Goal: Navigation & Orientation: Find specific page/section

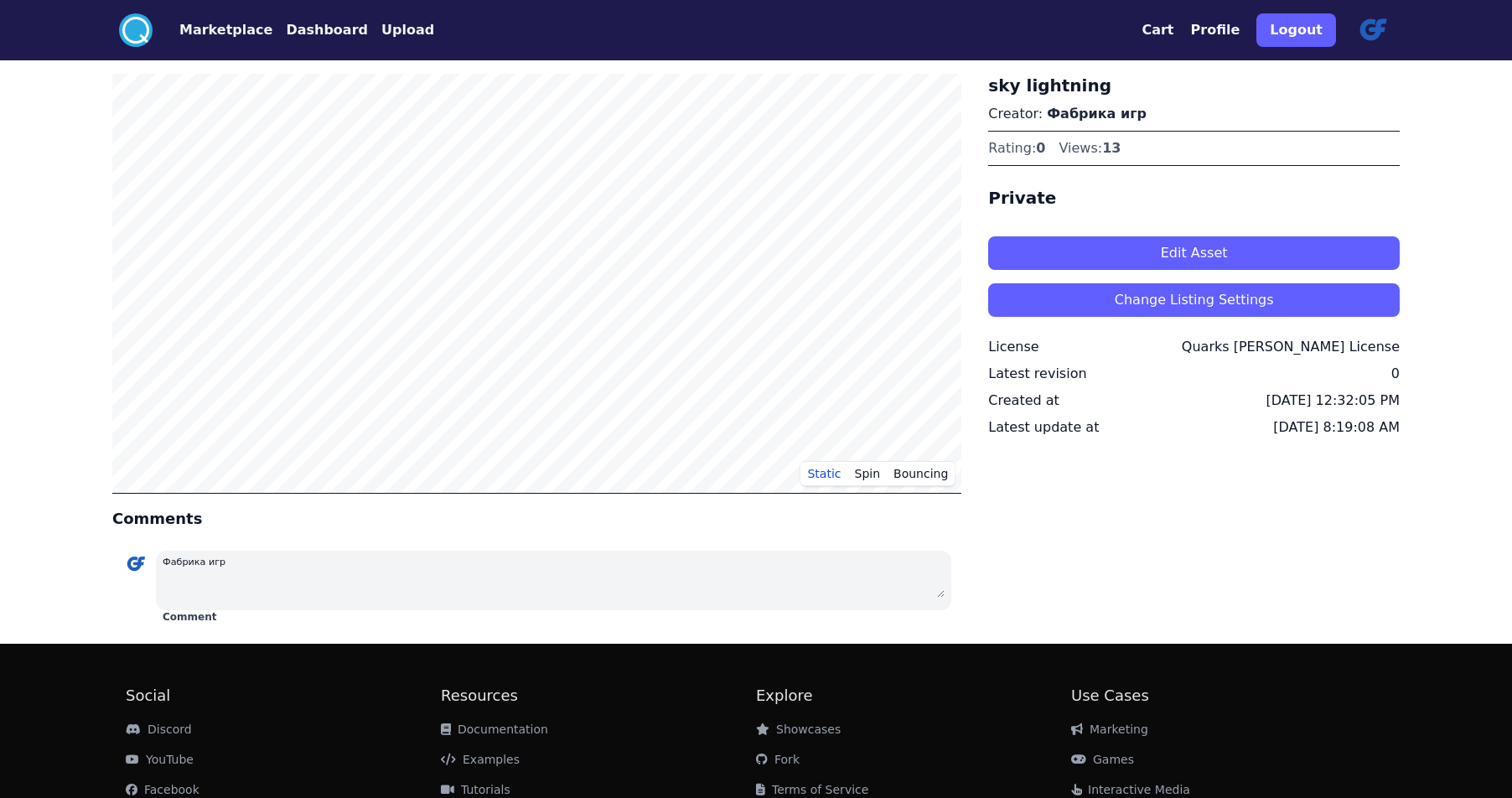
click at [316, 29] on button "Dashboard" at bounding box center [327, 29] width 83 height 20
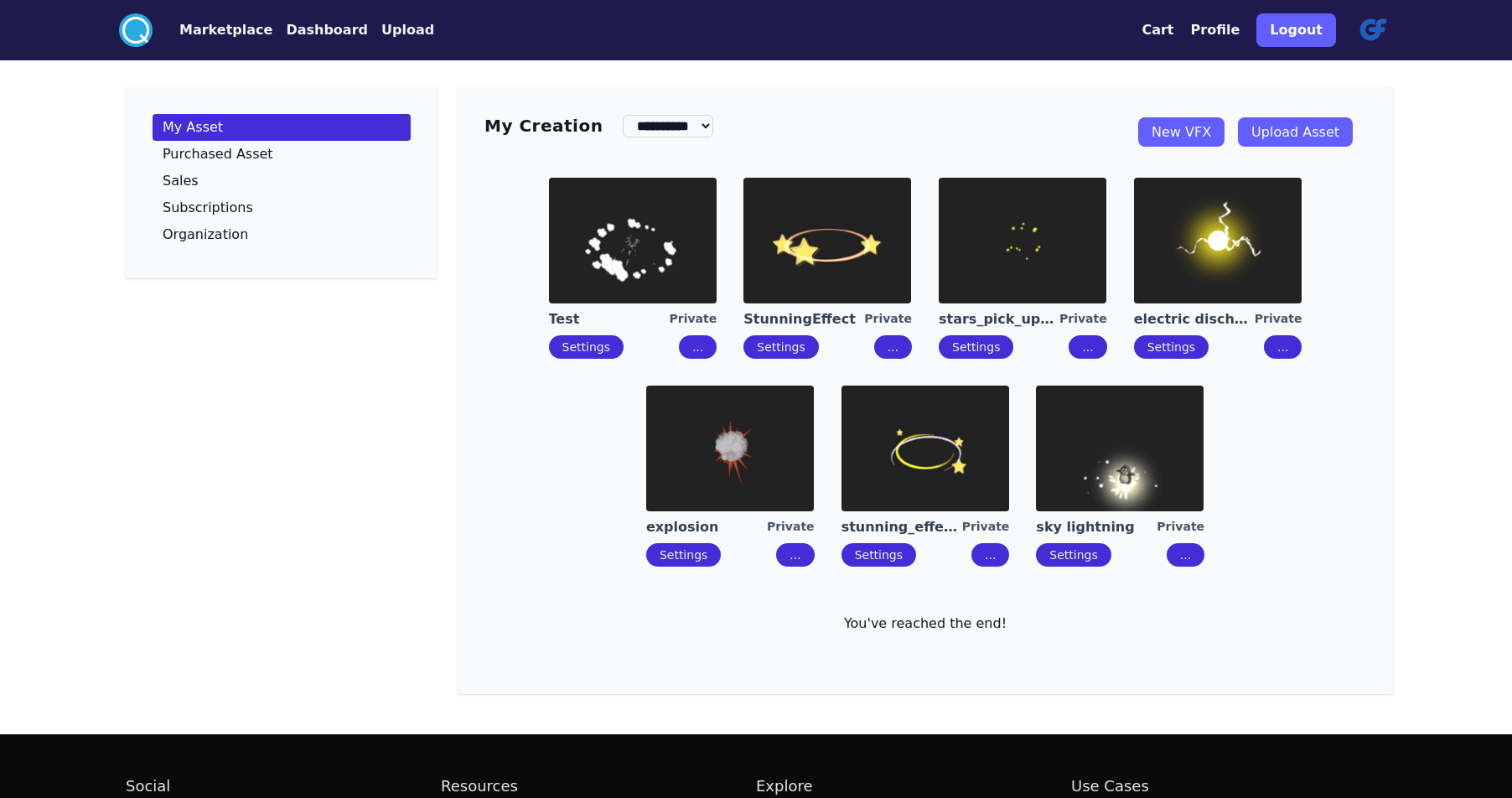
click at [1111, 462] on img at bounding box center [1119, 448] width 168 height 125
click at [1205, 259] on img at bounding box center [1218, 240] width 168 height 125
click at [1083, 449] on img at bounding box center [1119, 448] width 168 height 125
click at [181, 158] on p "Purchased Asset" at bounding box center [217, 154] width 111 height 13
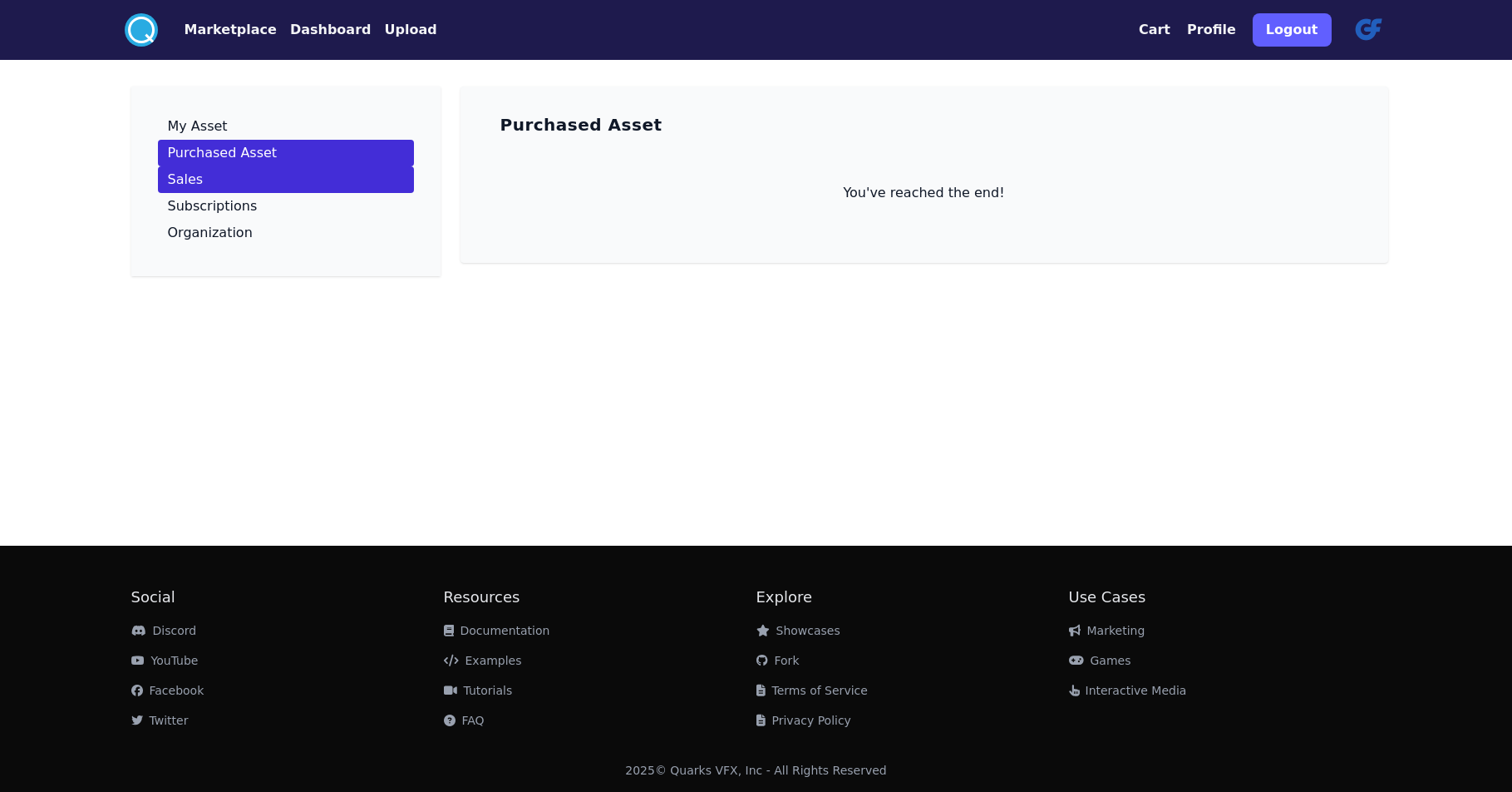
click at [179, 182] on p "Sales" at bounding box center [185, 180] width 36 height 13
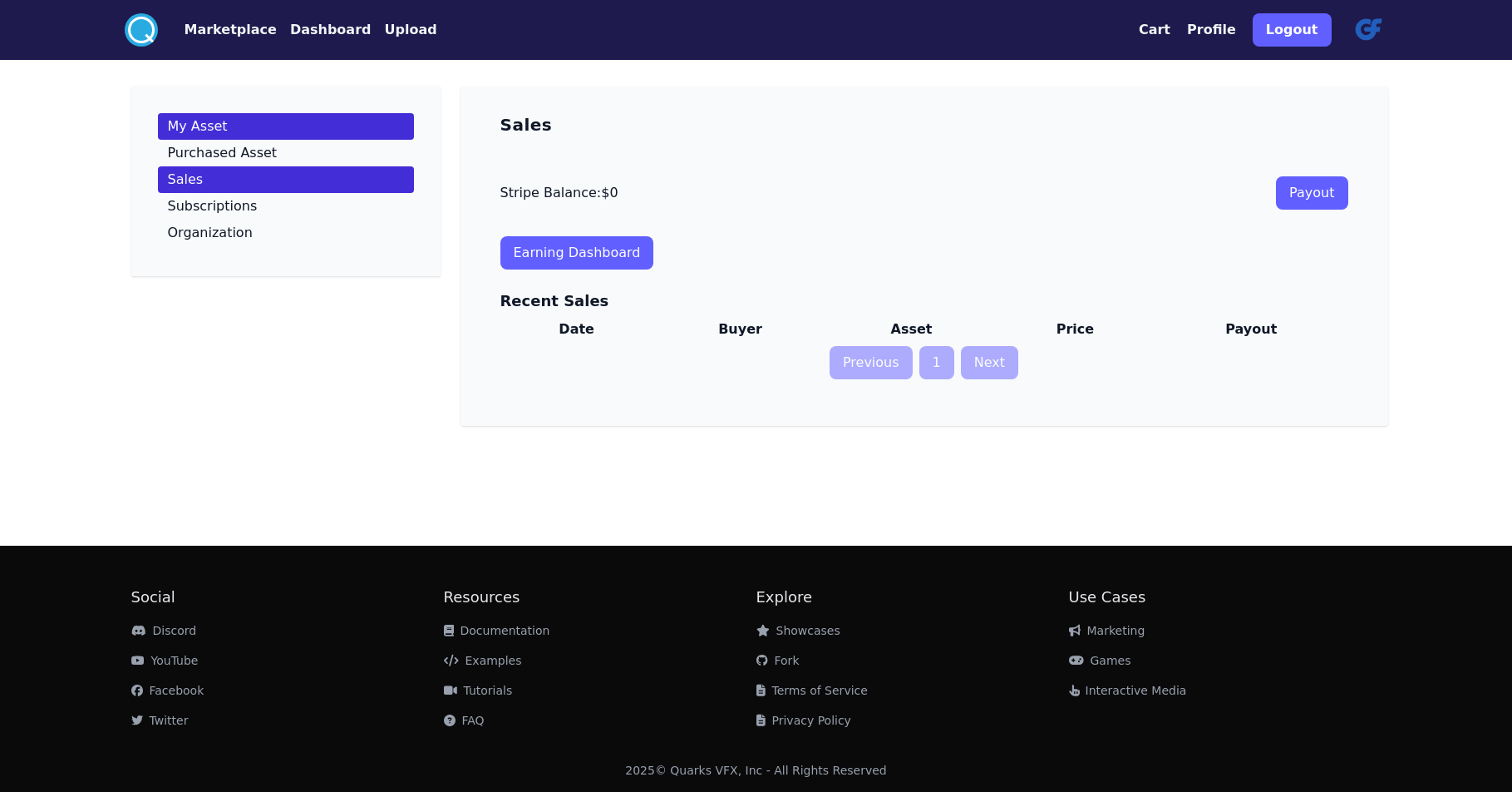
click at [217, 120] on p "My Asset" at bounding box center [198, 126] width 60 height 13
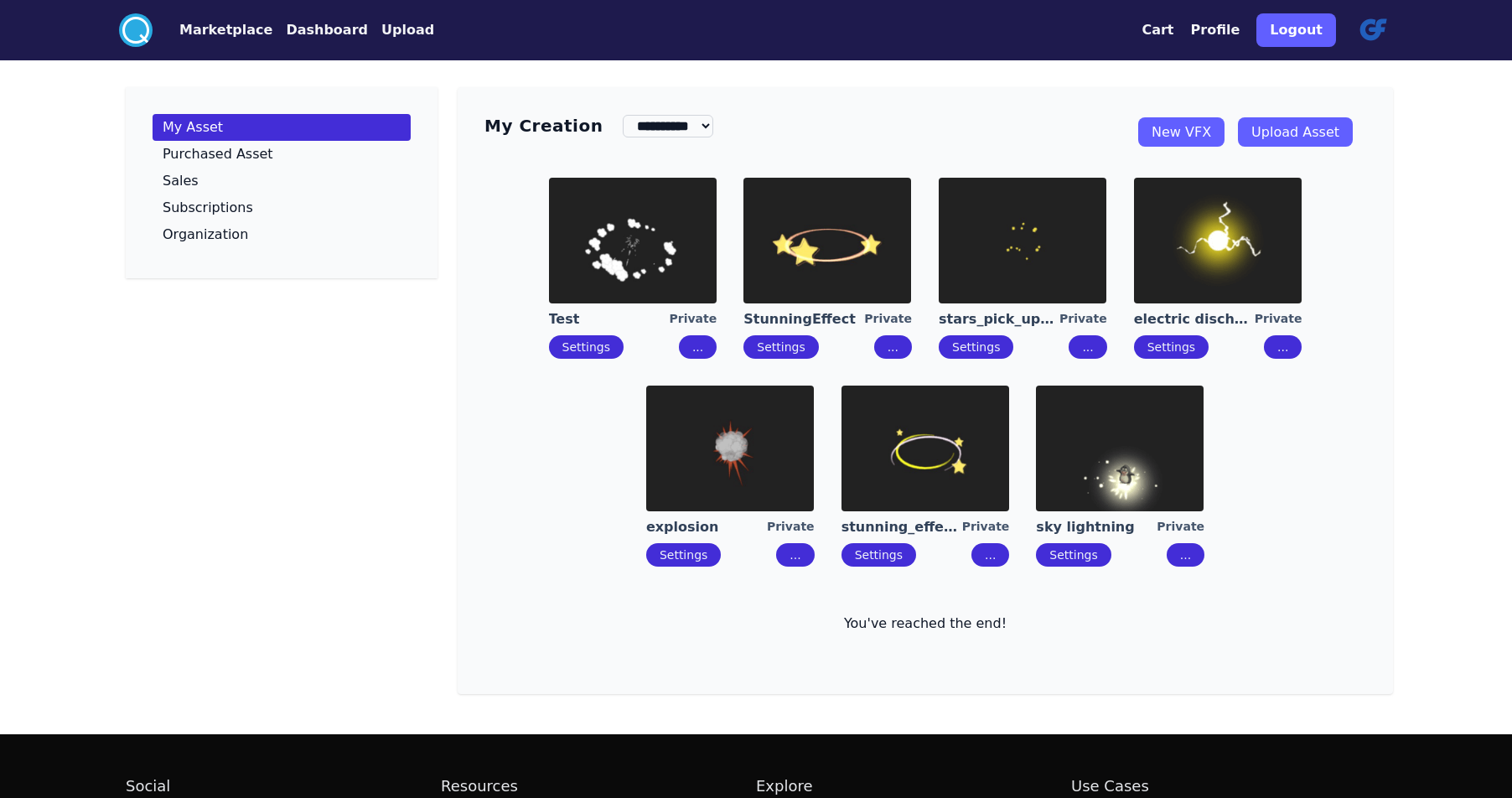
click at [1131, 444] on img at bounding box center [1119, 448] width 168 height 125
